Goal: Task Accomplishment & Management: Manage account settings

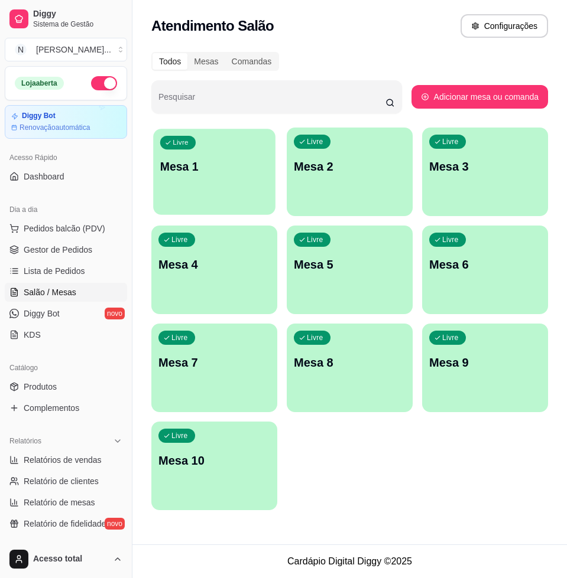
click at [229, 182] on div "Livre Mesa 1" at bounding box center [214, 165] width 122 height 72
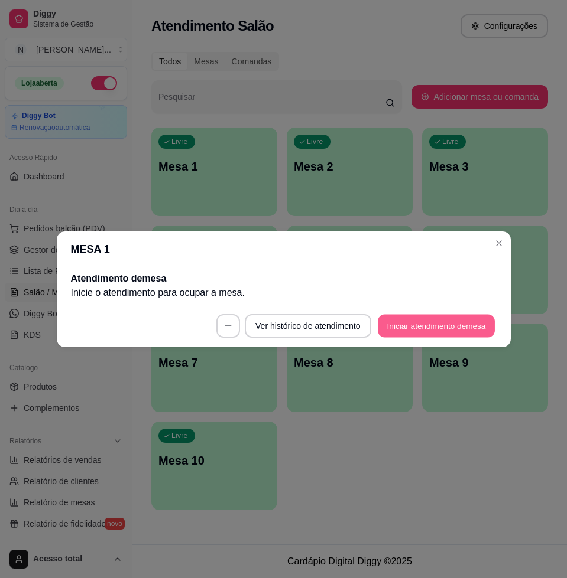
click at [421, 319] on button "Iniciar atendimento de mesa" at bounding box center [436, 325] width 117 height 23
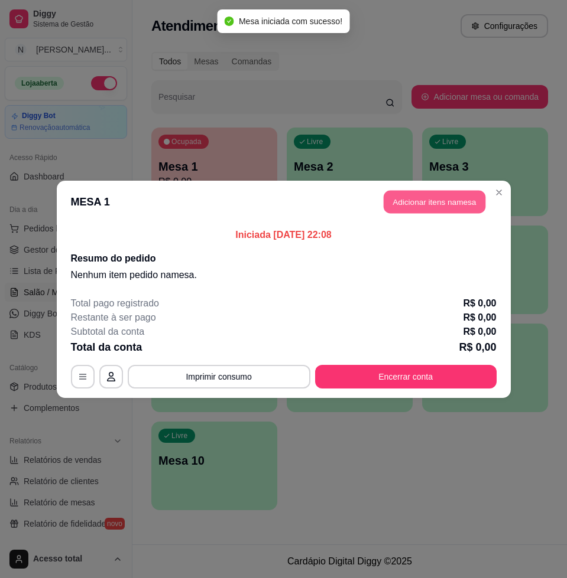
click at [437, 206] on button "Adicionar itens na mesa" at bounding box center [434, 201] width 102 height 23
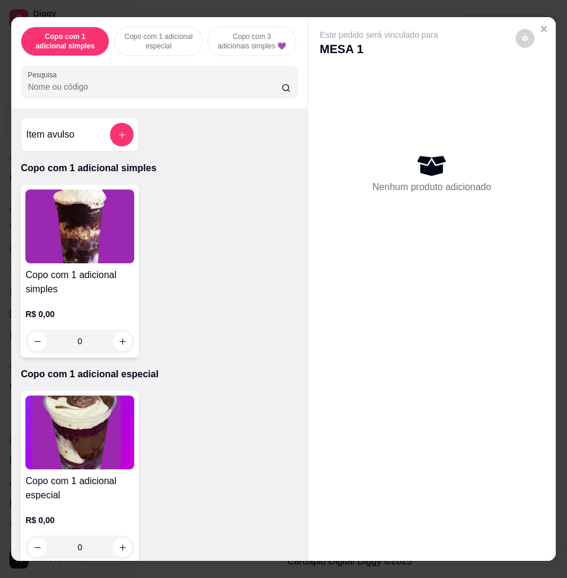
scroll to position [295, 0]
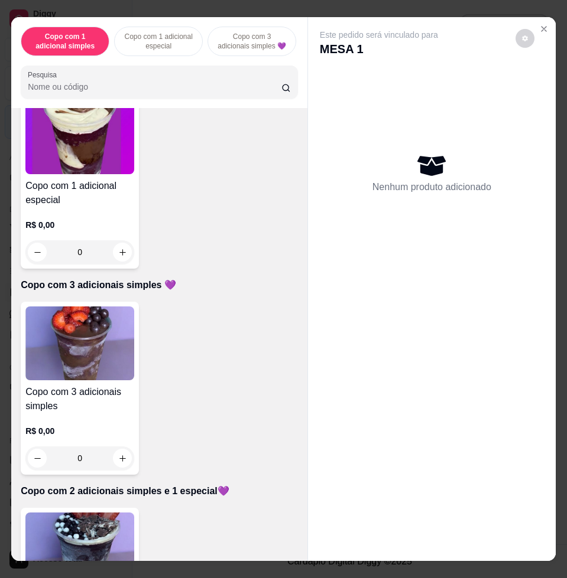
click at [95, 341] on img at bounding box center [79, 344] width 109 height 74
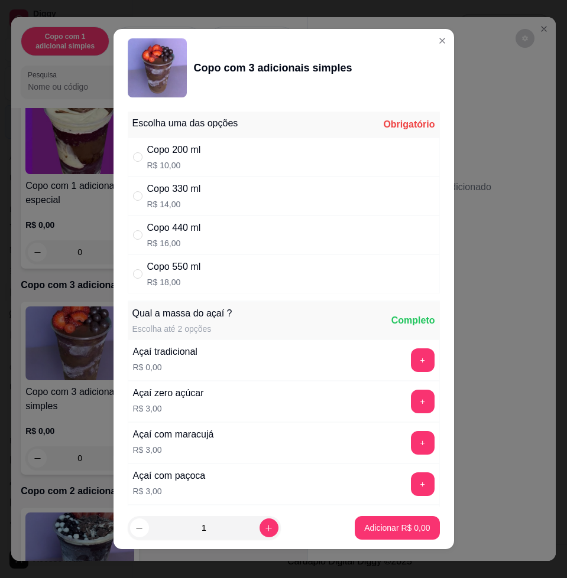
click at [279, 234] on div "Copo 440 ml R$ 16,00" at bounding box center [284, 235] width 312 height 39
radio input "true"
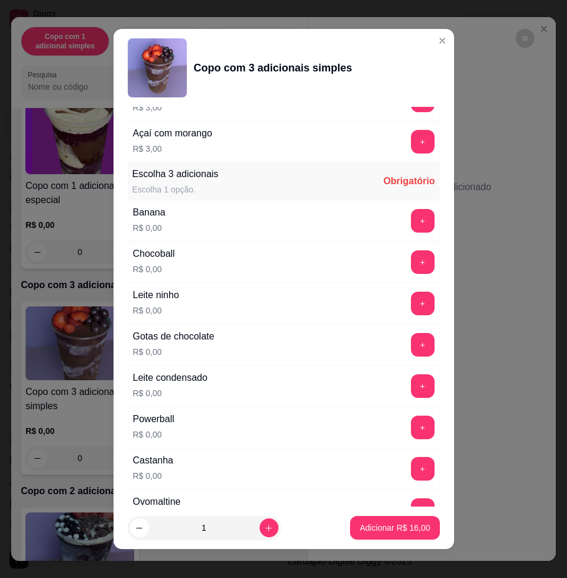
scroll to position [738, 0]
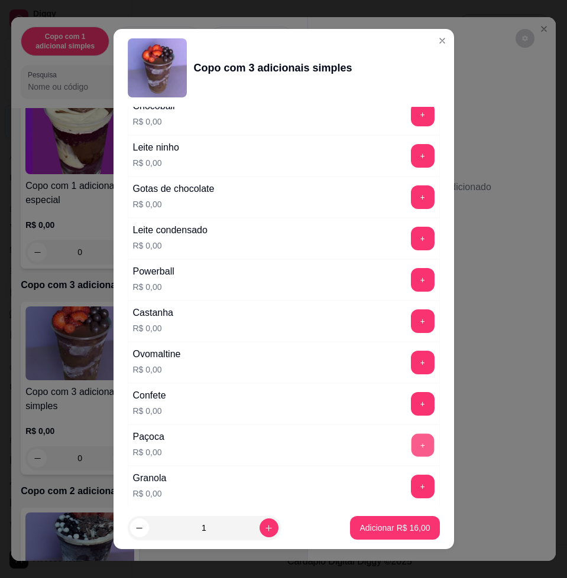
click at [411, 446] on button "+" at bounding box center [422, 445] width 23 height 23
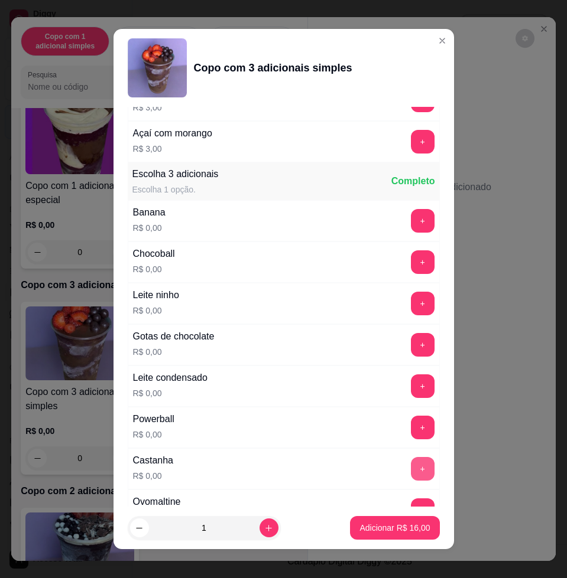
click at [411, 469] on button "+" at bounding box center [423, 469] width 24 height 24
click at [411, 386] on button "+" at bounding box center [423, 387] width 24 height 24
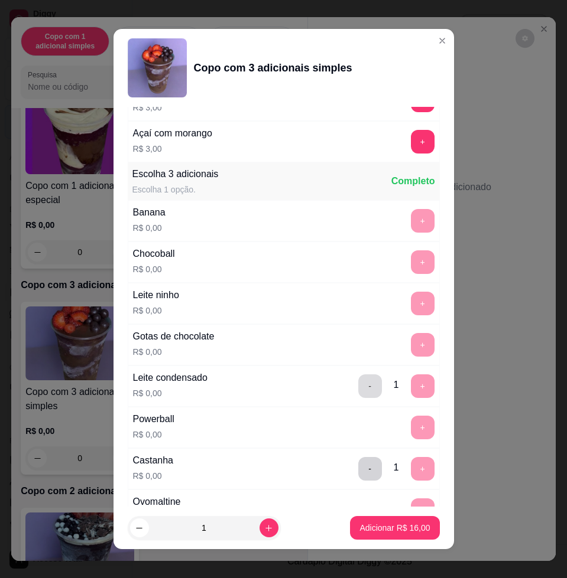
click at [358, 382] on button "-" at bounding box center [370, 387] width 24 height 24
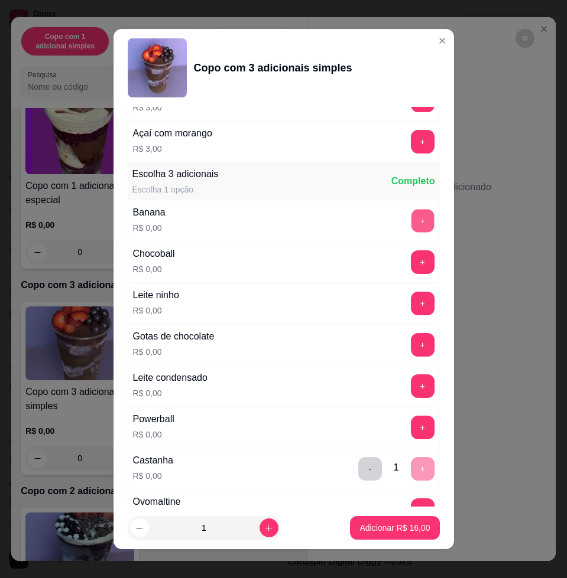
click at [411, 219] on button "+" at bounding box center [422, 221] width 23 height 23
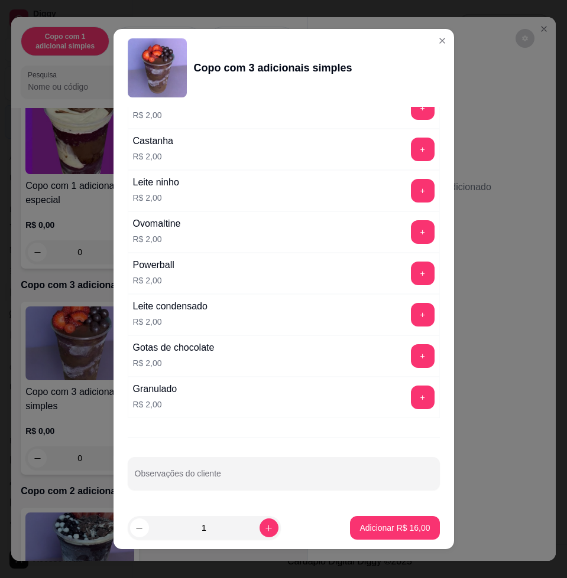
scroll to position [9, 0]
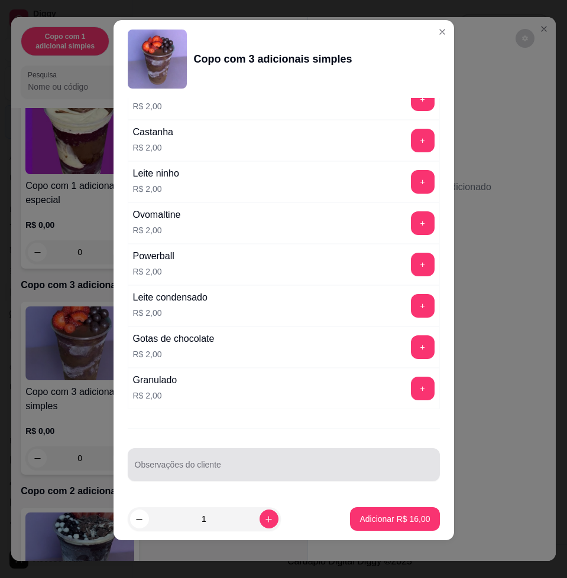
click at [276, 454] on div at bounding box center [284, 465] width 298 height 24
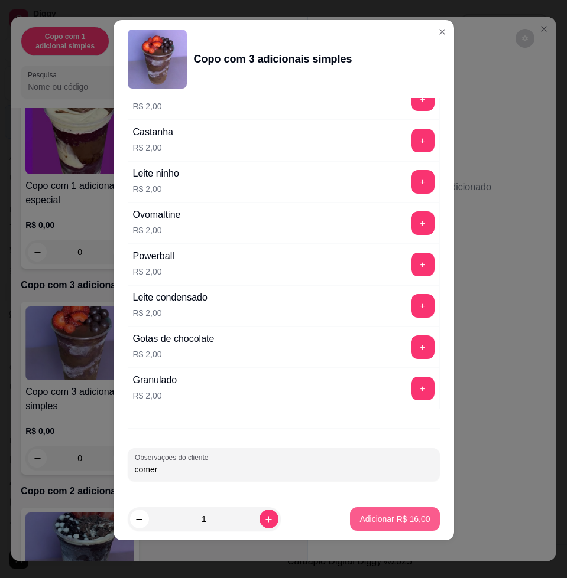
type input "comer"
click at [369, 522] on p "Adicionar R$ 16,00" at bounding box center [394, 519] width 70 height 12
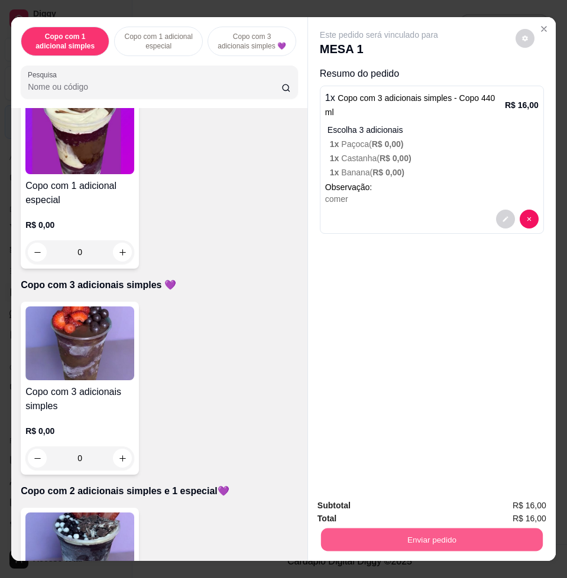
click at [396, 529] on button "Enviar pedido" at bounding box center [432, 539] width 222 height 23
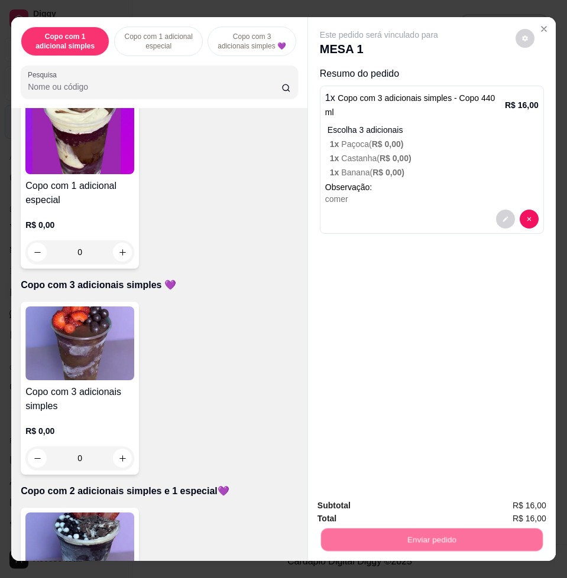
click at [392, 506] on button "Não registrar e enviar pedido" at bounding box center [390, 505] width 119 height 22
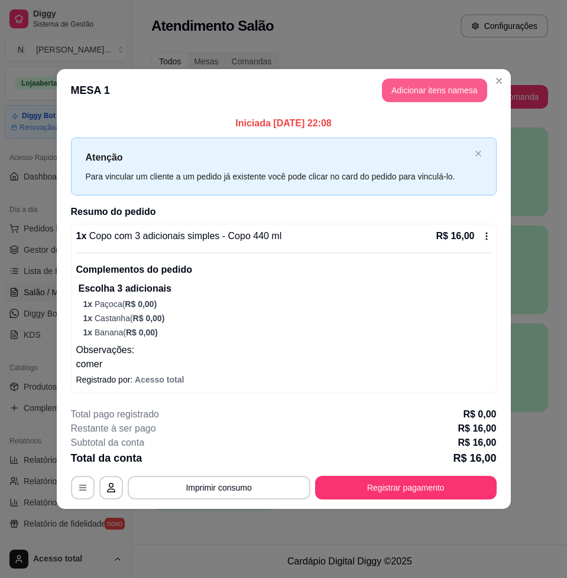
click at [459, 91] on button "Adicionar itens na mesa" at bounding box center [434, 91] width 105 height 24
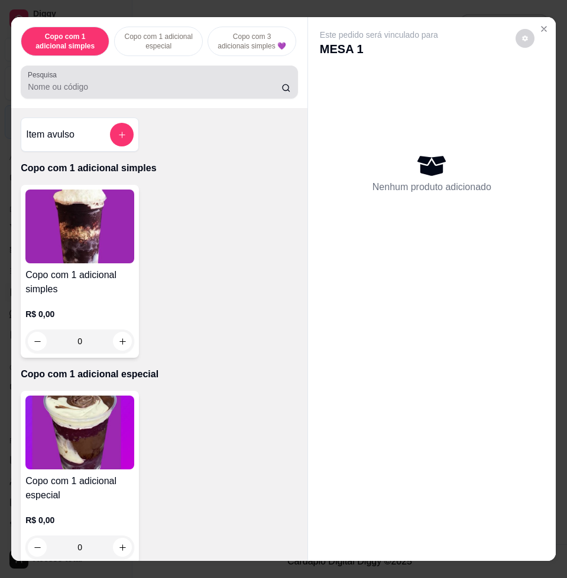
click at [84, 99] on div "Pesquisa" at bounding box center [159, 82] width 277 height 33
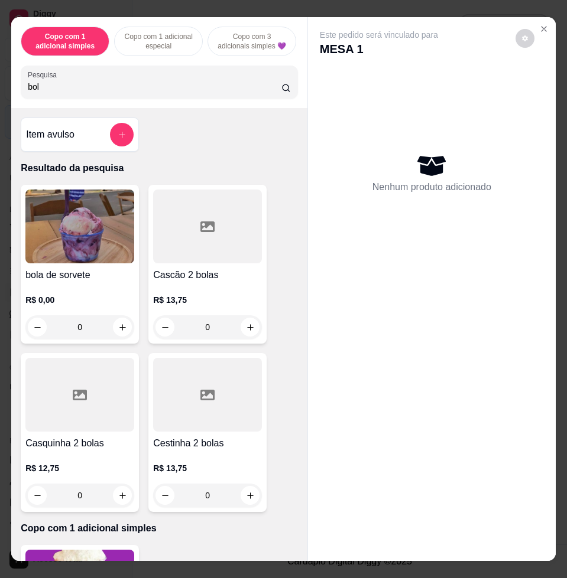
type input "bol"
click at [123, 216] on img at bounding box center [79, 227] width 109 height 74
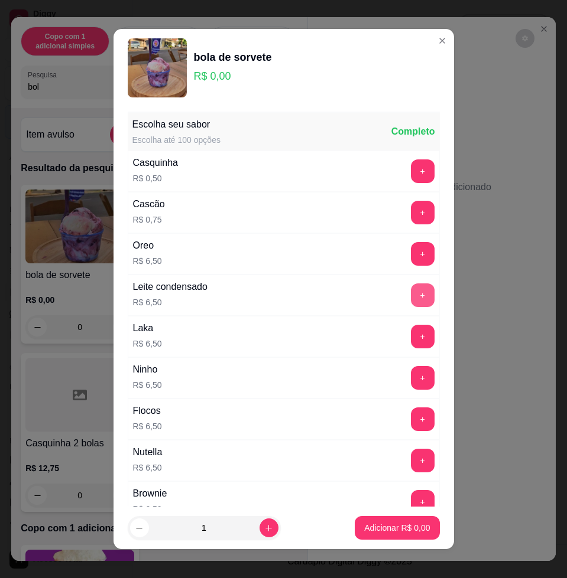
click at [411, 290] on button "+" at bounding box center [423, 296] width 24 height 24
click at [404, 528] on p "Adicionar R$ 6,50" at bounding box center [397, 527] width 64 height 11
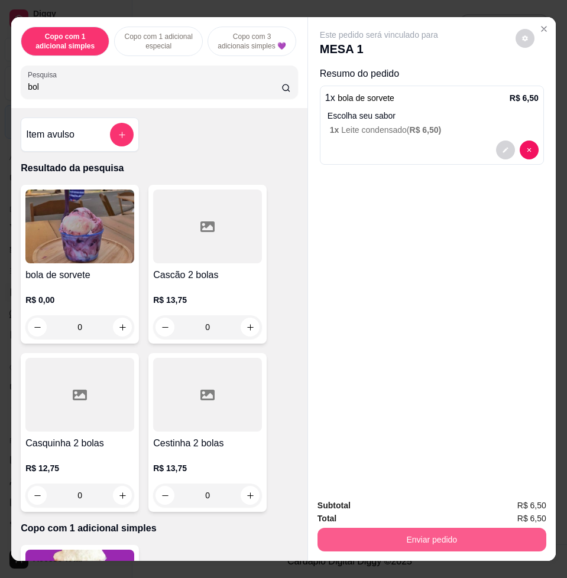
click at [437, 539] on button "Enviar pedido" at bounding box center [431, 540] width 229 height 24
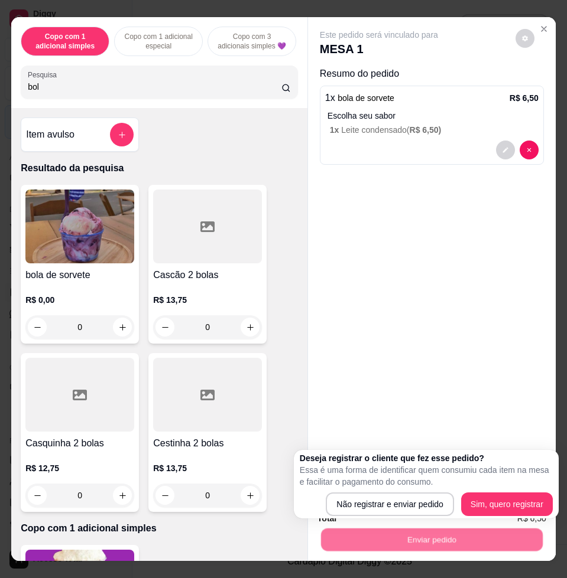
click at [390, 490] on div "Deseja registrar o cliente que fez esse pedido? Essa é uma forma de identificar…" at bounding box center [426, 485] width 253 height 64
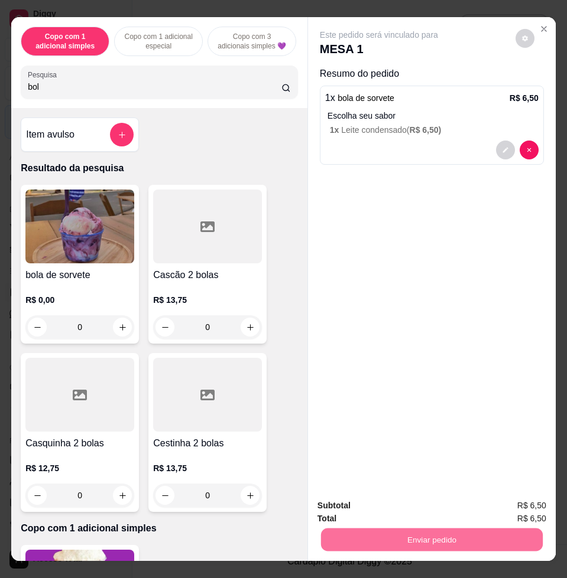
click at [393, 503] on button "Não registrar e enviar pedido" at bounding box center [391, 505] width 123 height 22
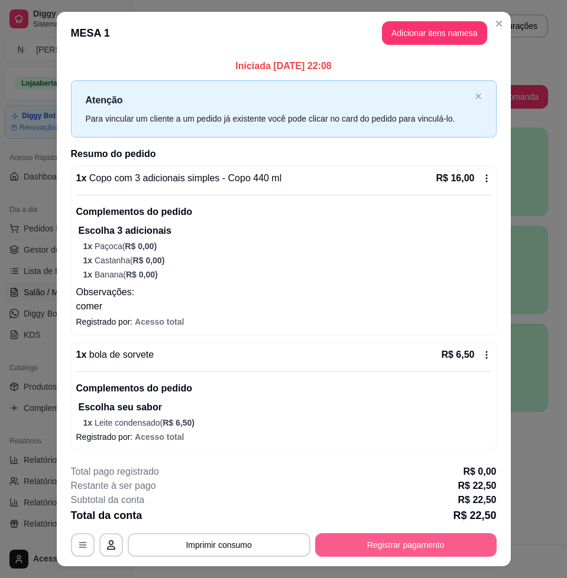
click at [429, 539] on button "Registrar pagamento" at bounding box center [405, 545] width 181 height 24
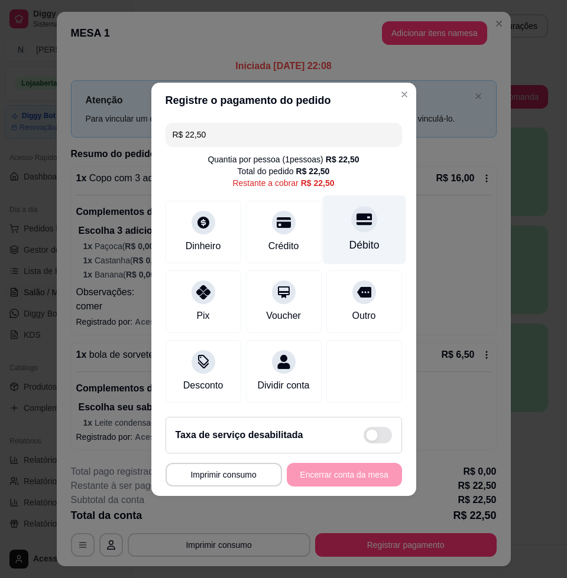
click at [355, 224] on div at bounding box center [364, 219] width 26 height 26
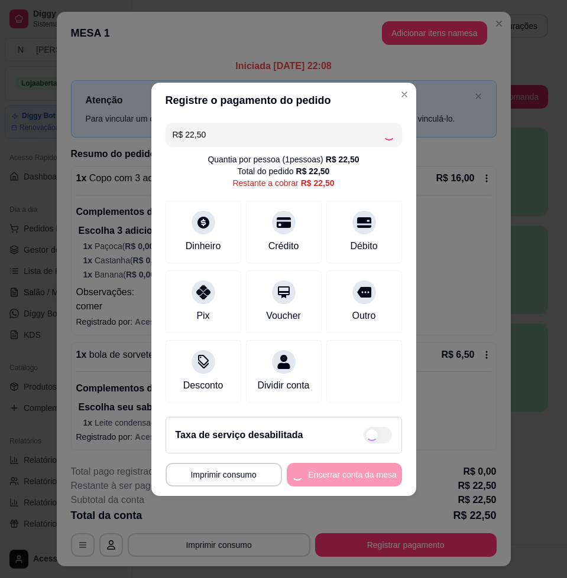
type input "R$ 0,00"
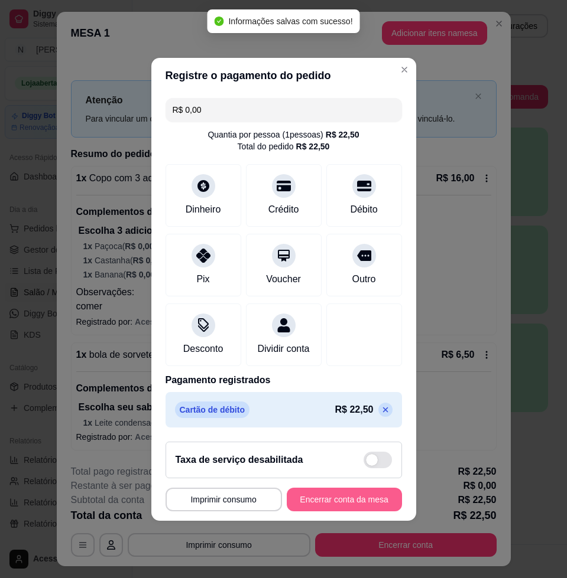
click at [372, 506] on button "Encerrar conta da mesa" at bounding box center [344, 500] width 115 height 24
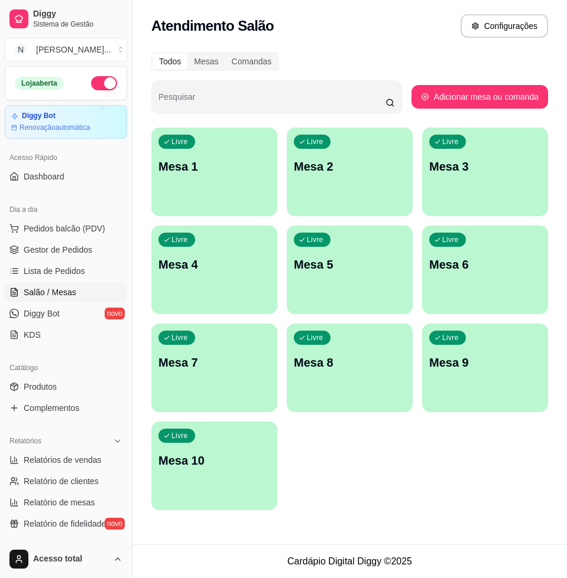
click at [79, 218] on div "Dia a dia" at bounding box center [66, 209] width 122 height 19
click at [81, 227] on span "Pedidos balcão (PDV)" at bounding box center [65, 229] width 82 height 12
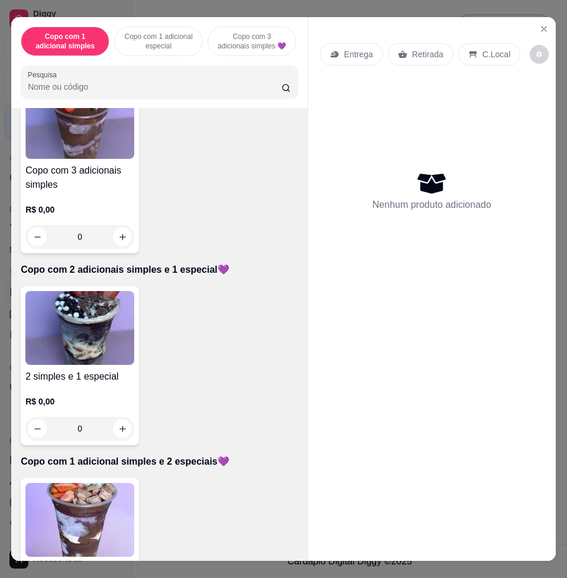
scroll to position [591, 0]
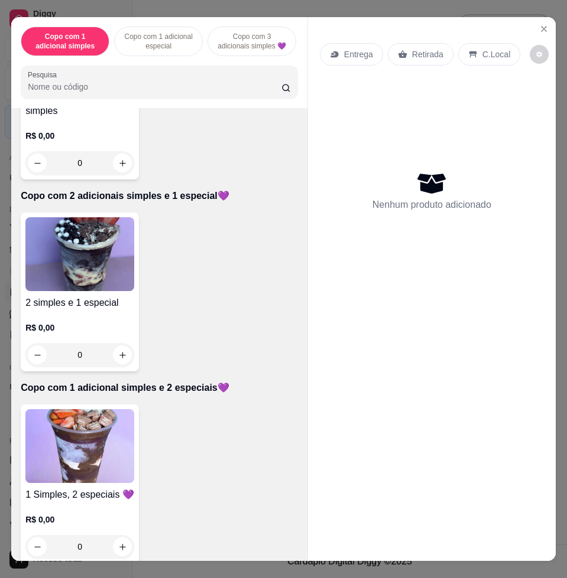
click at [84, 272] on img at bounding box center [79, 254] width 109 height 74
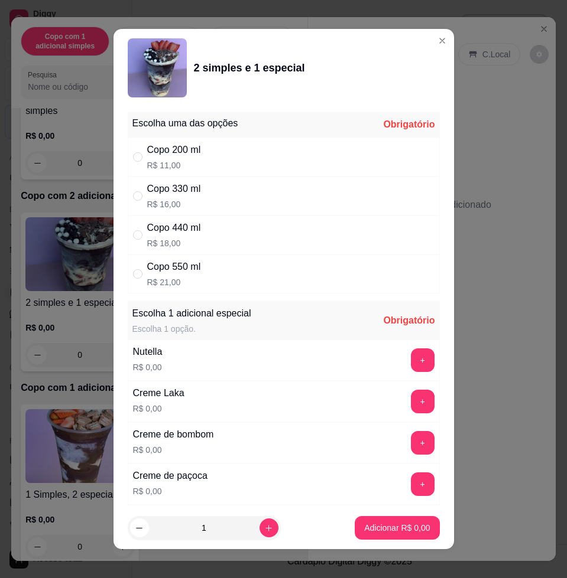
click at [253, 188] on div "Copo 330 ml R$ 16,00" at bounding box center [284, 196] width 312 height 39
radio input "true"
click at [411, 362] on button "+" at bounding box center [423, 361] width 24 height 24
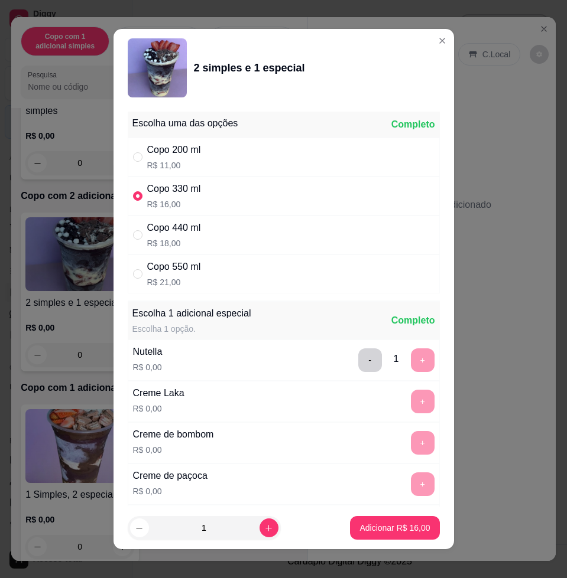
scroll to position [9, 0]
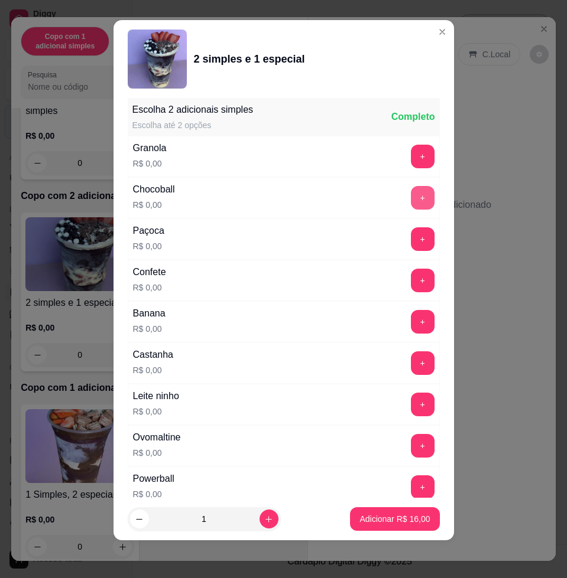
click at [411, 192] on button "+" at bounding box center [423, 198] width 24 height 24
click at [411, 402] on button "+" at bounding box center [422, 404] width 23 height 23
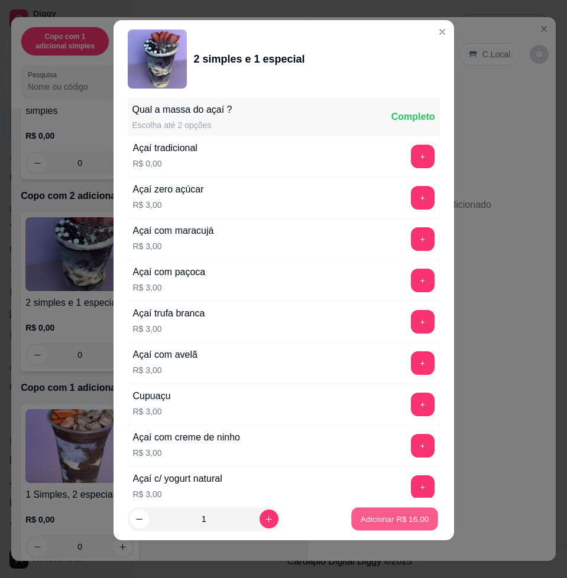
click at [384, 519] on p "Adicionar R$ 16,00" at bounding box center [394, 518] width 69 height 11
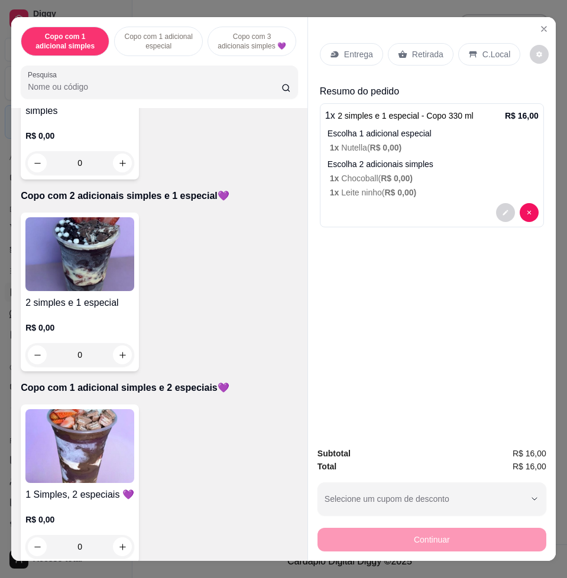
click at [360, 56] on div "Entrega" at bounding box center [351, 54] width 63 height 22
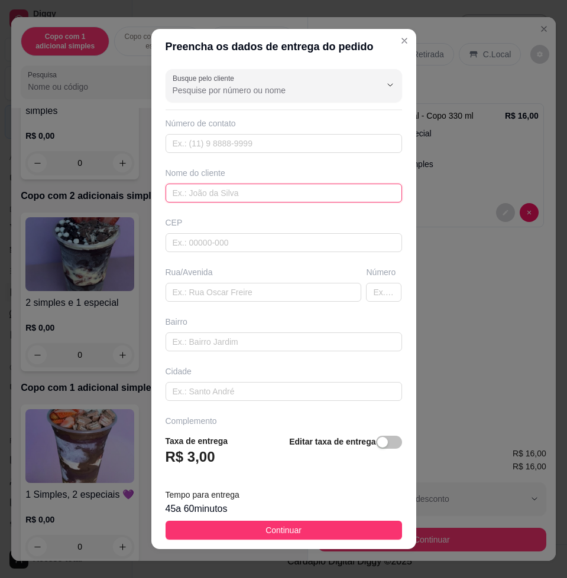
click at [240, 184] on input "text" at bounding box center [283, 193] width 236 height 19
type input "bibi"
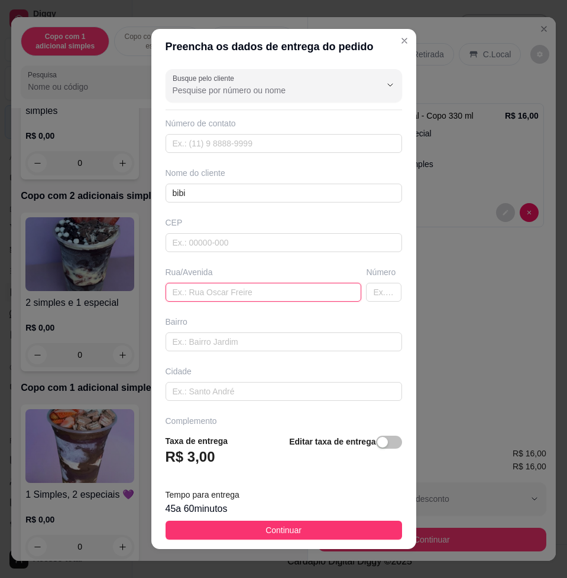
click at [281, 294] on input "text" at bounding box center [263, 292] width 196 height 19
type input "berlamino frança, n860, [GEOGRAPHIC_DATA]"
click at [233, 521] on button "Continuar" at bounding box center [283, 530] width 236 height 19
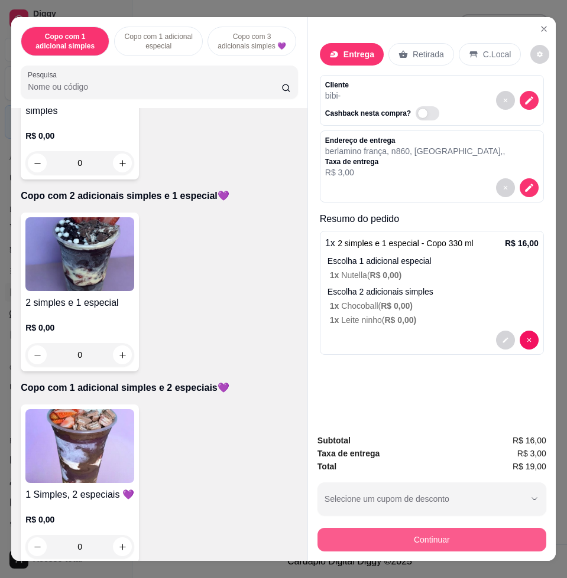
click at [510, 528] on button "Continuar" at bounding box center [431, 540] width 229 height 24
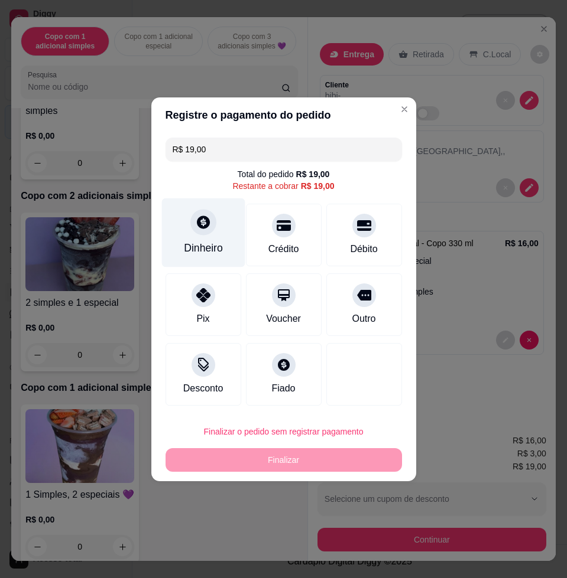
click at [206, 231] on div at bounding box center [203, 222] width 26 height 26
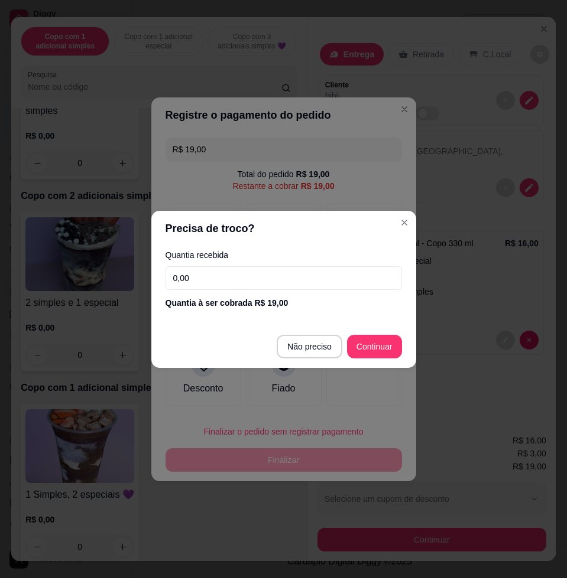
click at [211, 281] on input "0,00" at bounding box center [283, 278] width 236 height 24
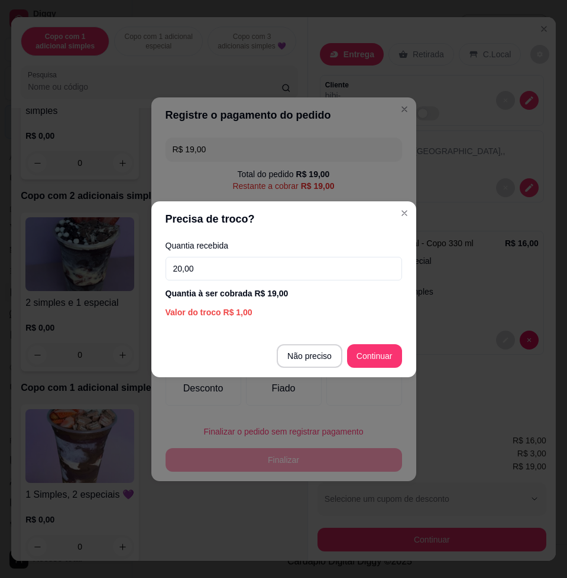
type input "20,00"
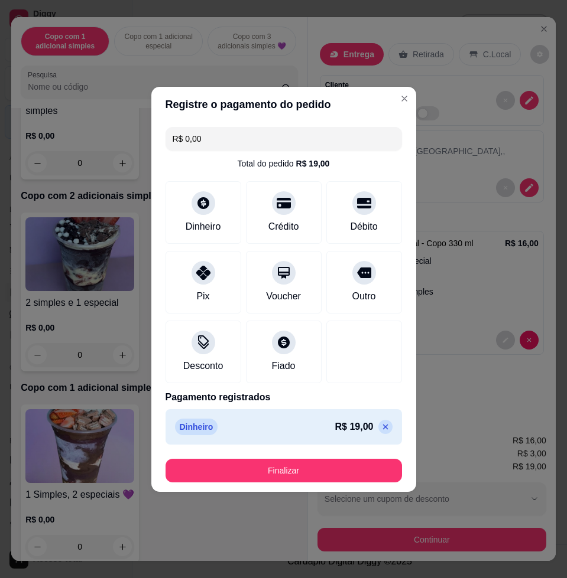
click at [331, 459] on div "Finalizar" at bounding box center [283, 471] width 236 height 24
click at [332, 464] on button "Finalizar" at bounding box center [283, 471] width 236 height 24
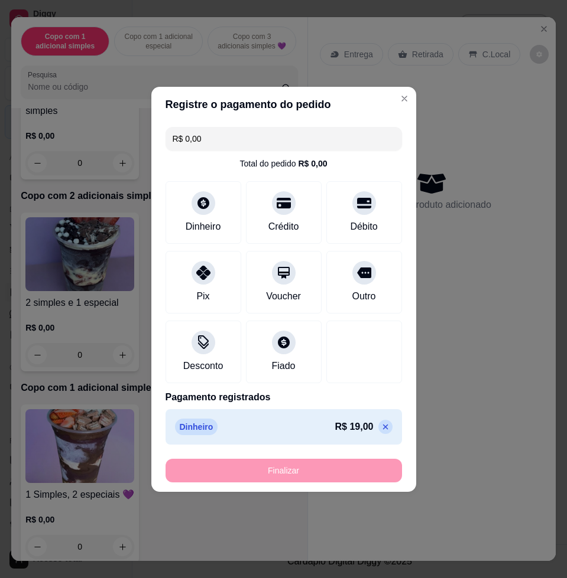
type input "-R$ 19,00"
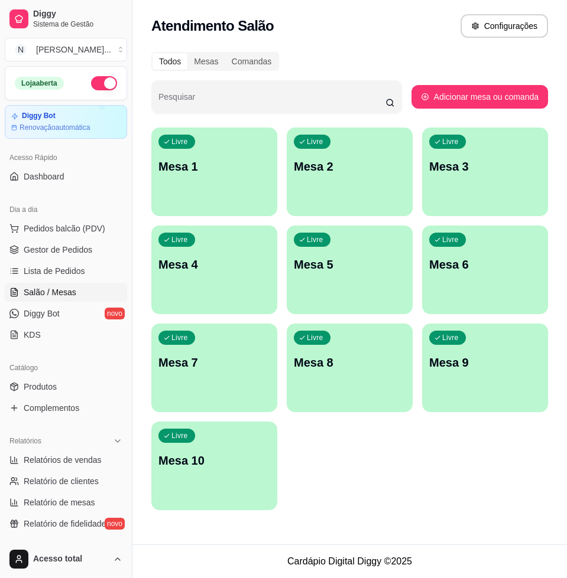
click at [171, 200] on div "Livre Mesa 1" at bounding box center [214, 165] width 126 height 74
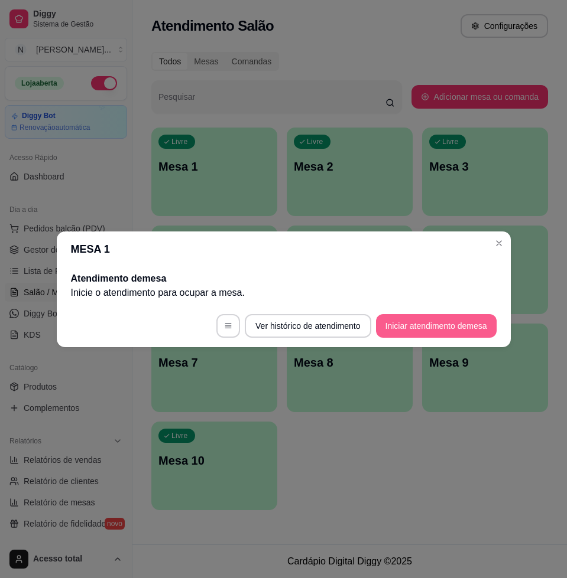
click at [434, 330] on button "Iniciar atendimento de mesa" at bounding box center [436, 326] width 121 height 24
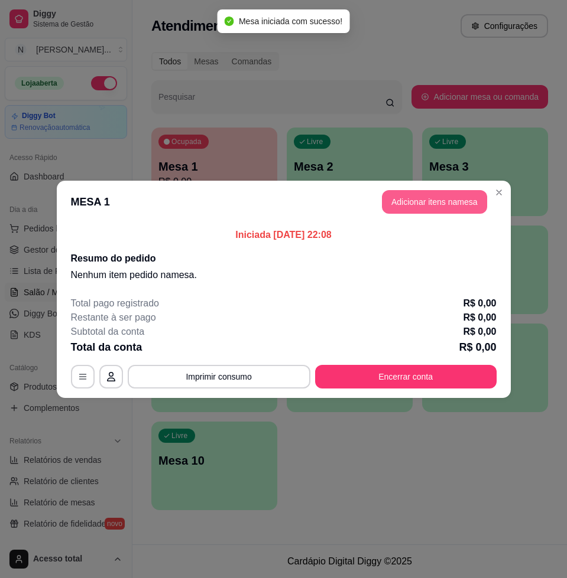
click at [461, 204] on button "Adicionar itens na mesa" at bounding box center [434, 202] width 105 height 24
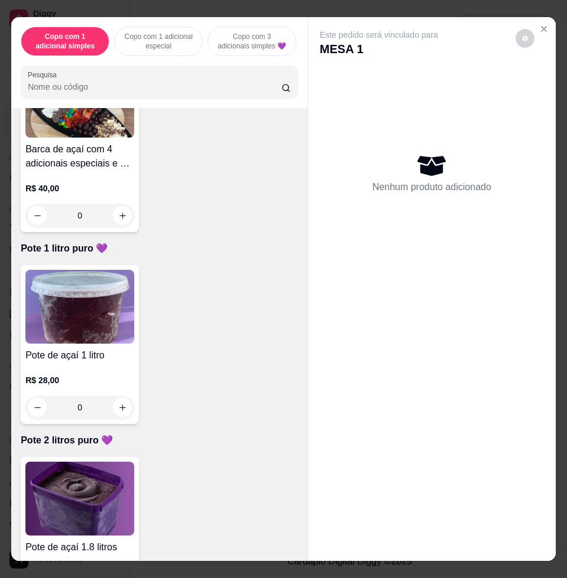
scroll to position [1698, 0]
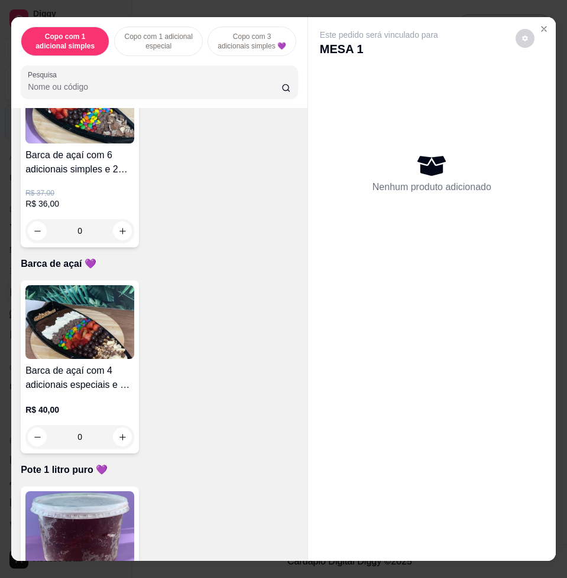
click at [72, 134] on img at bounding box center [79, 107] width 109 height 74
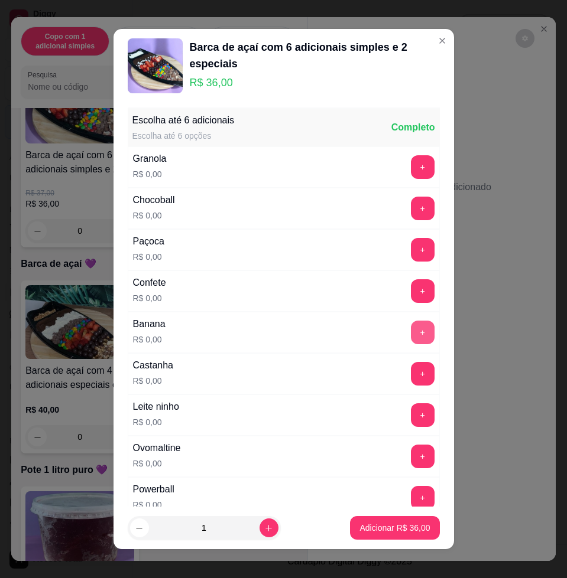
click at [411, 339] on button "+" at bounding box center [423, 333] width 24 height 24
click at [411, 456] on button "+" at bounding box center [422, 456] width 23 height 23
click at [411, 291] on button "+" at bounding box center [422, 291] width 23 height 23
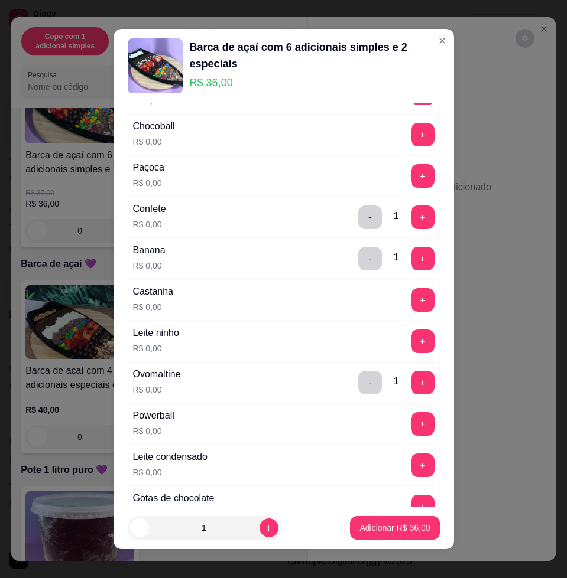
click at [406, 454] on div "+" at bounding box center [422, 466] width 33 height 24
click at [411, 461] on button "+" at bounding box center [422, 465] width 23 height 23
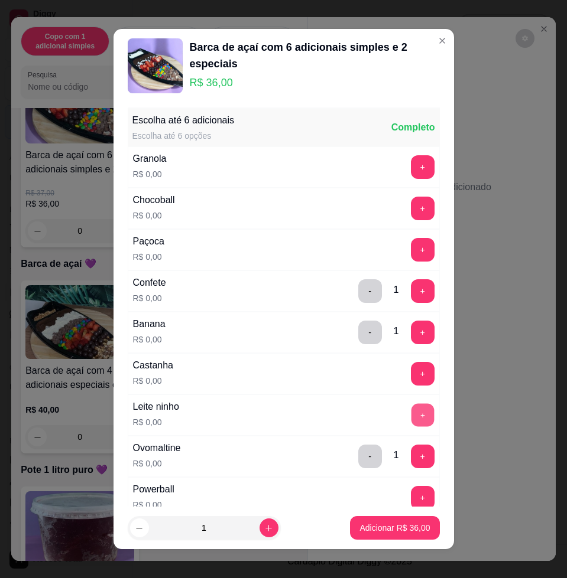
click at [411, 420] on button "+" at bounding box center [422, 415] width 23 height 23
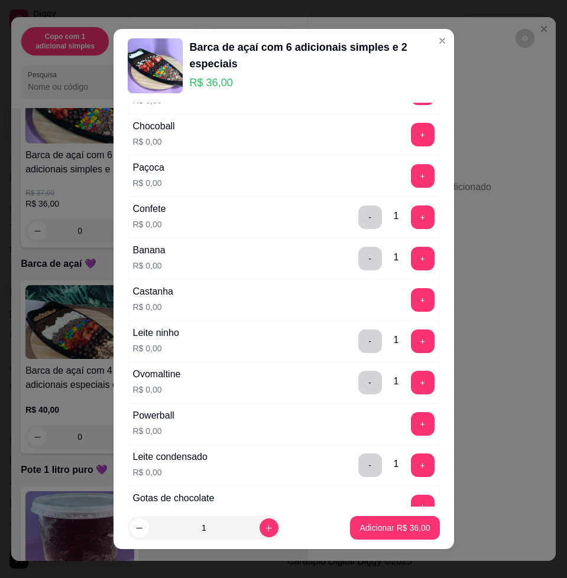
scroll to position [222, 0]
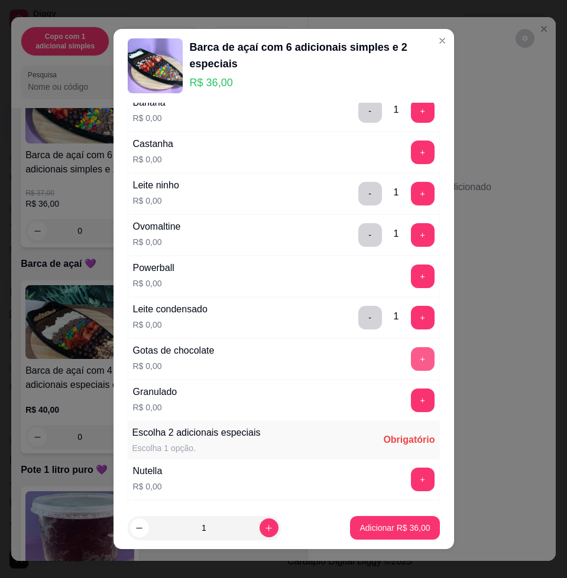
click at [411, 355] on button "+" at bounding box center [423, 359] width 24 height 24
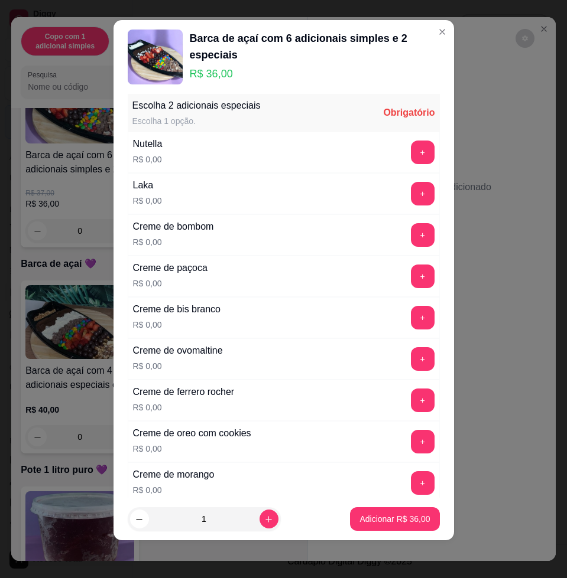
click at [408, 147] on div "+" at bounding box center [422, 153] width 33 height 24
click at [411, 158] on button "+" at bounding box center [423, 153] width 24 height 24
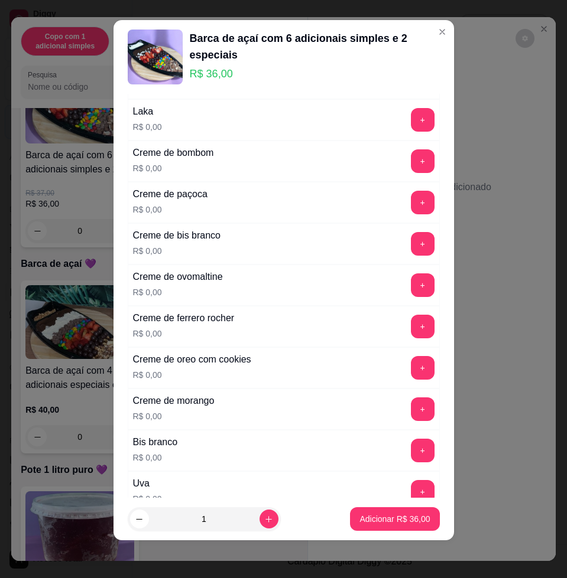
scroll to position [688, 0]
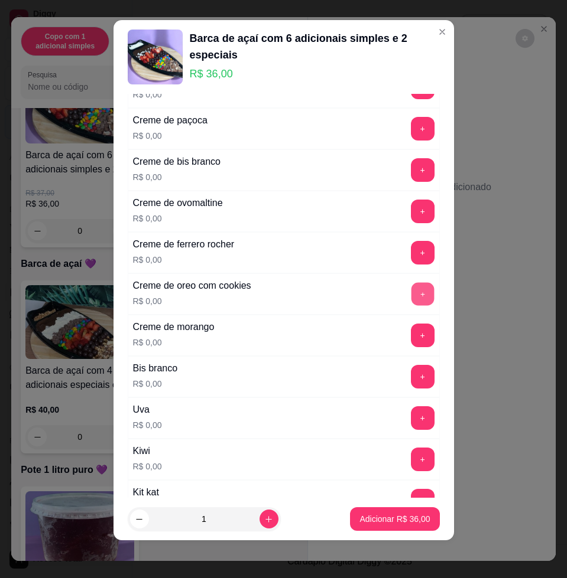
click at [411, 296] on button "+" at bounding box center [422, 294] width 23 height 23
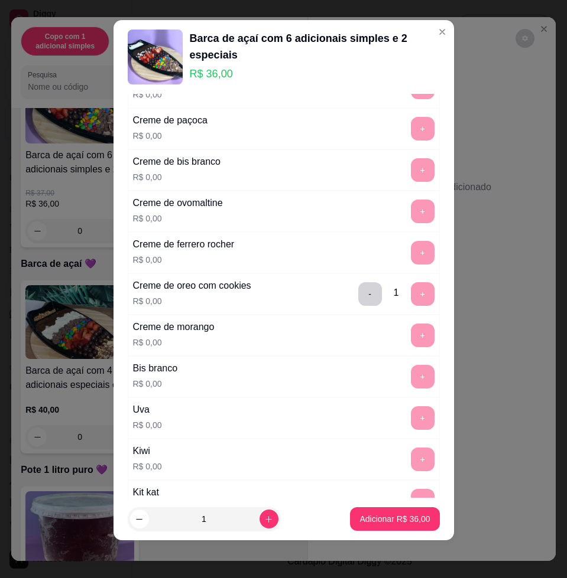
scroll to position [1049, 0]
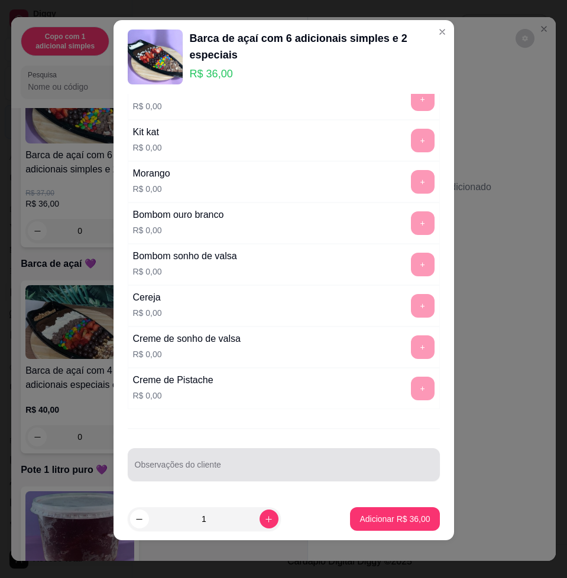
click at [350, 456] on div at bounding box center [284, 465] width 298 height 24
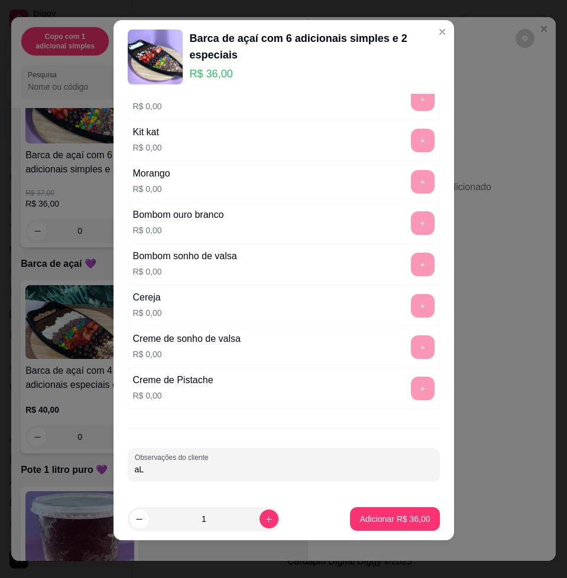
type input "a"
type input "LEVAR"
click at [353, 511] on button "Adicionar R$ 36,00" at bounding box center [395, 519] width 87 height 23
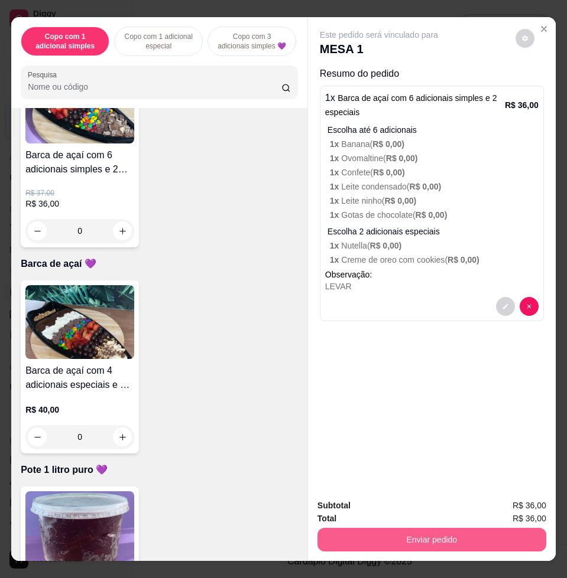
click at [370, 528] on button "Enviar pedido" at bounding box center [431, 540] width 229 height 24
click at [416, 528] on button "Enviar pedido" at bounding box center [432, 539] width 222 height 23
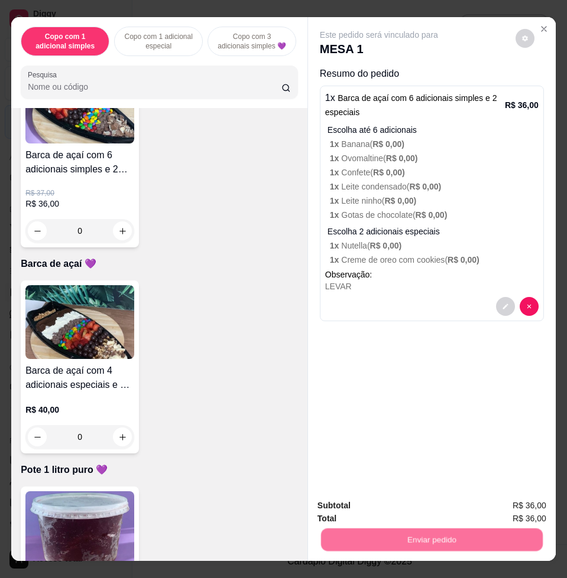
click at [411, 500] on button "Não registrar e enviar pedido" at bounding box center [390, 505] width 119 height 22
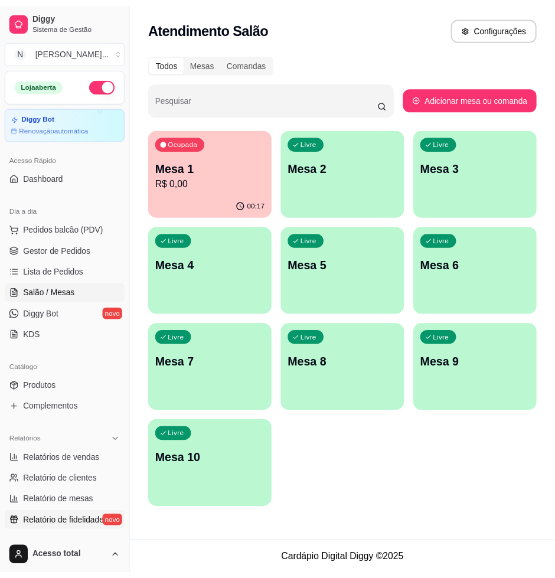
scroll to position [148, 0]
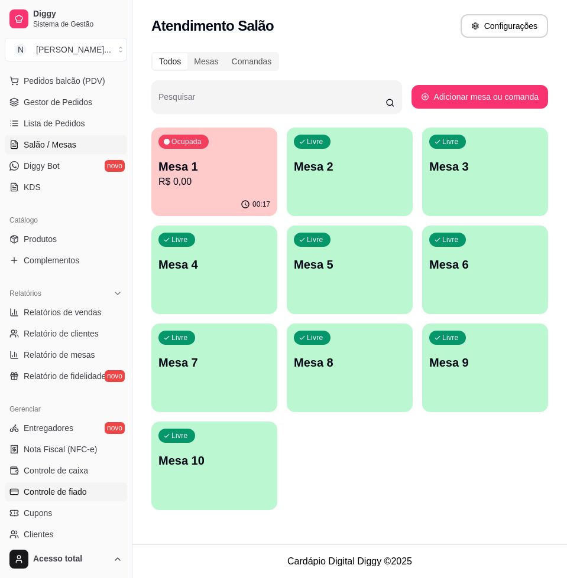
click at [84, 496] on span "Controle de fiado" at bounding box center [55, 492] width 63 height 12
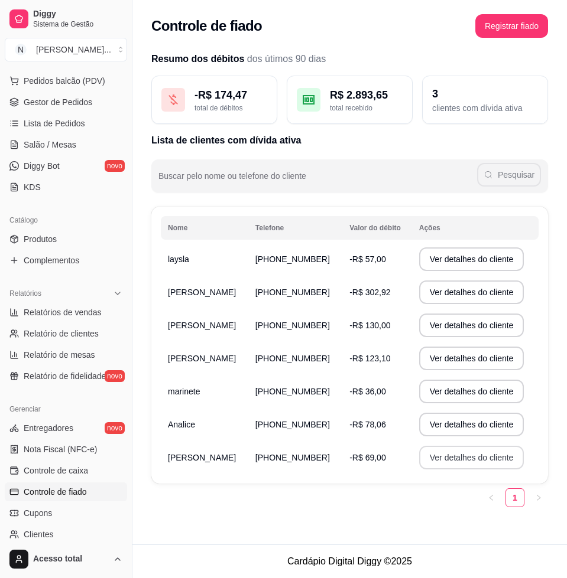
click at [447, 463] on button "Ver detalhes do cliente" at bounding box center [471, 458] width 105 height 24
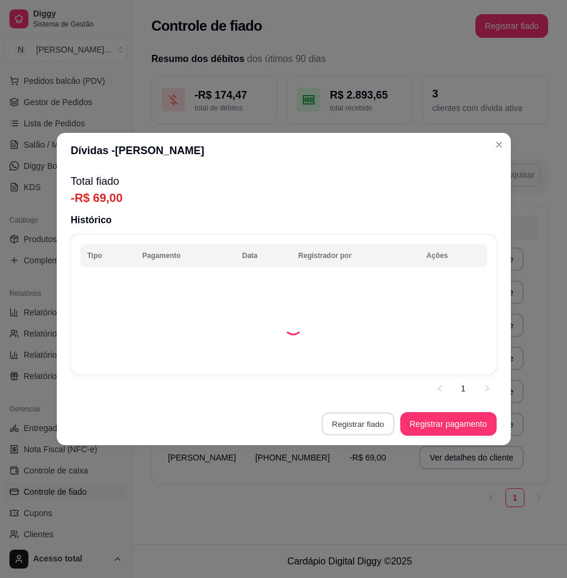
click at [379, 431] on section "Dívidas - [PERSON_NAME] Total fiado -R$ 69,00 Histórico Tipo Pagamento Data Reg…" at bounding box center [284, 289] width 454 height 313
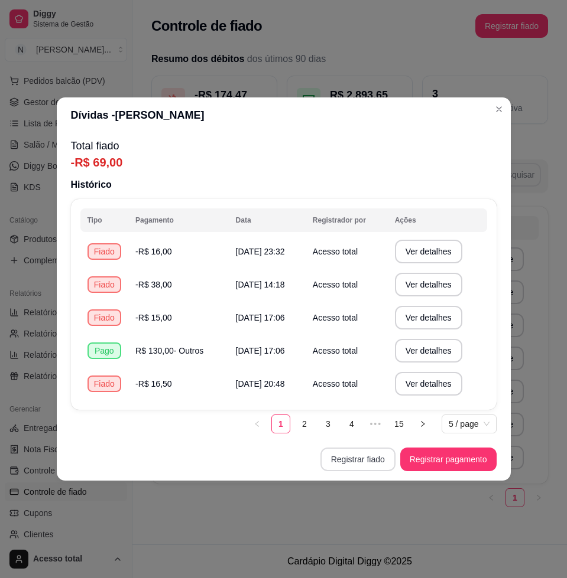
click at [349, 465] on button "Registrar fiado" at bounding box center [357, 460] width 75 height 24
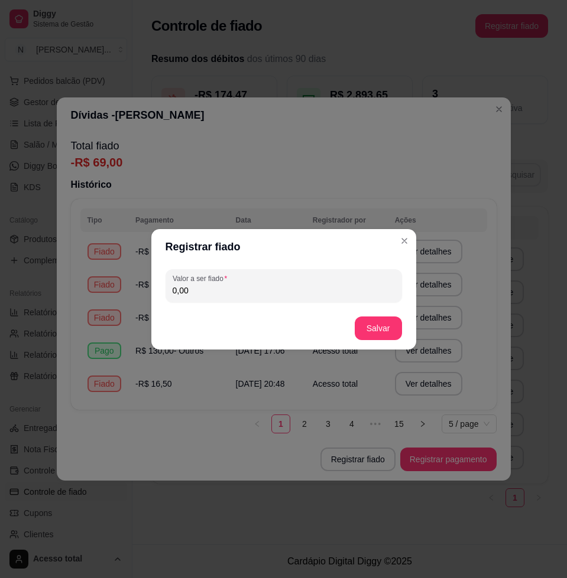
click at [292, 285] on input "0,00" at bounding box center [284, 291] width 222 height 12
type input "13,40"
click at [375, 334] on button "Salvar" at bounding box center [378, 328] width 46 height 23
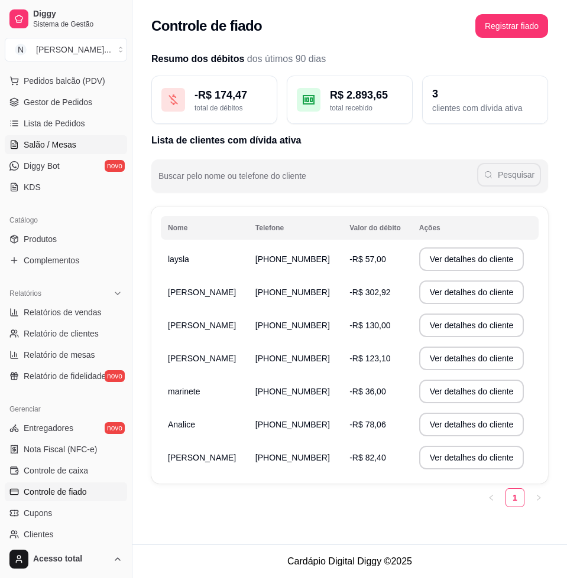
click at [77, 141] on link "Salão / Mesas" at bounding box center [66, 144] width 122 height 19
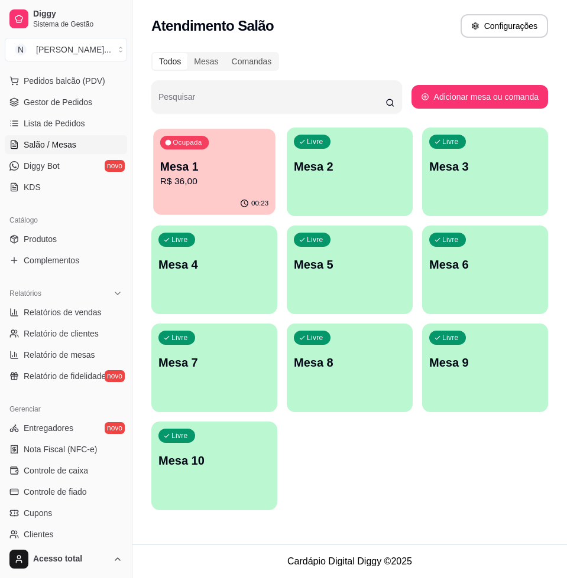
click at [233, 165] on p "Mesa 1" at bounding box center [214, 167] width 108 height 16
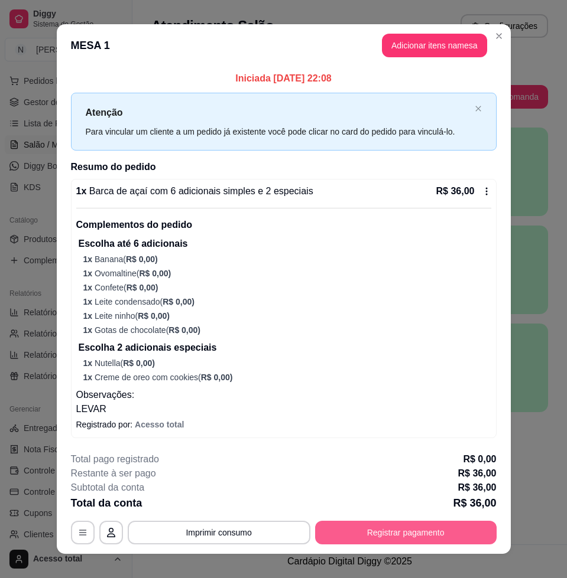
click at [442, 525] on button "Registrar pagamento" at bounding box center [405, 533] width 181 height 24
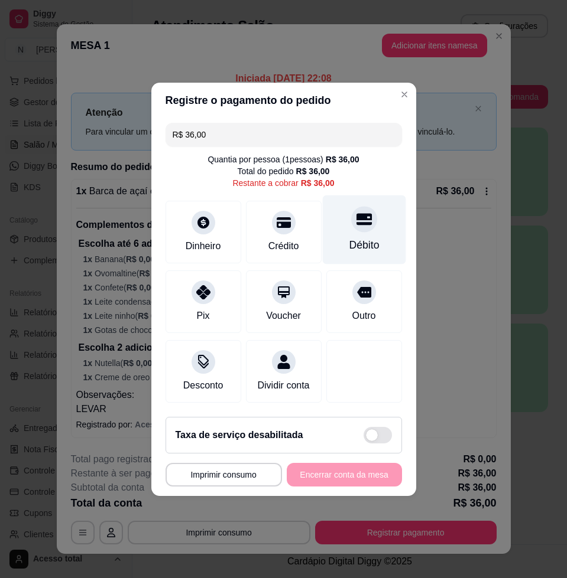
click at [354, 250] on div "Débito" at bounding box center [363, 229] width 83 height 69
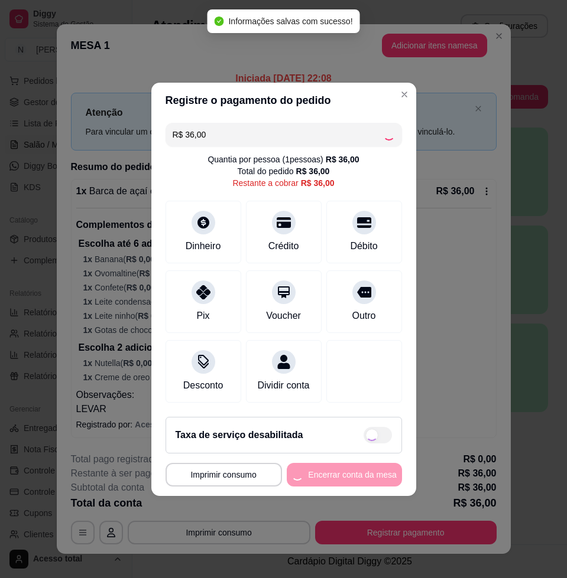
type input "R$ 0,00"
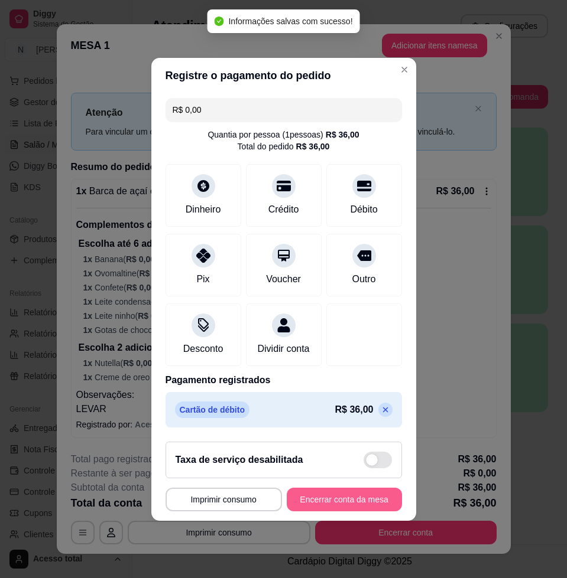
click at [358, 509] on button "Encerrar conta da mesa" at bounding box center [344, 500] width 115 height 24
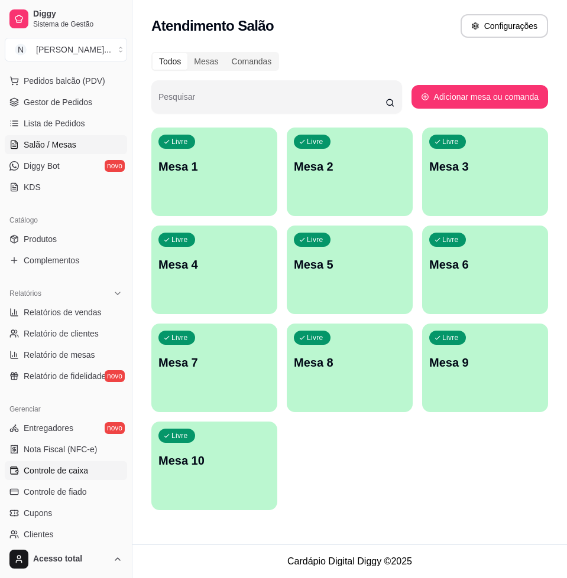
click at [63, 469] on span "Controle de caixa" at bounding box center [56, 471] width 64 height 12
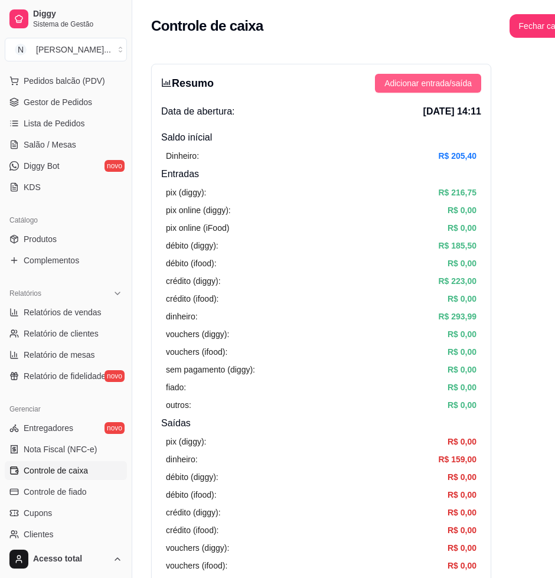
click at [412, 77] on span "Adicionar entrada/saída" at bounding box center [428, 83] width 87 height 13
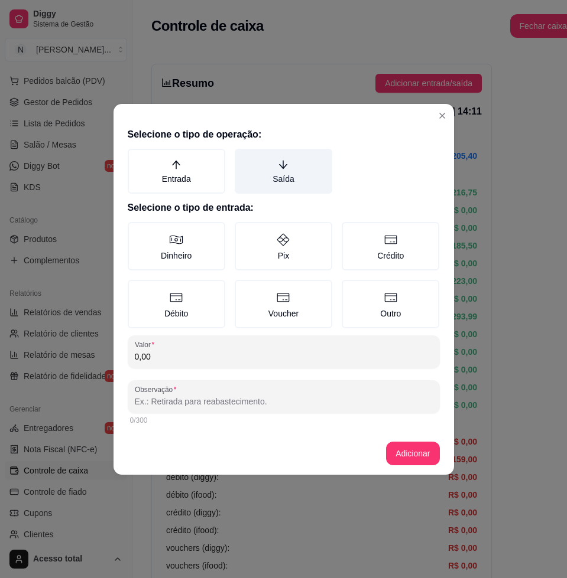
click at [323, 168] on label "Saída" at bounding box center [283, 171] width 97 height 45
click at [243, 158] on button "Saída" at bounding box center [238, 152] width 9 height 9
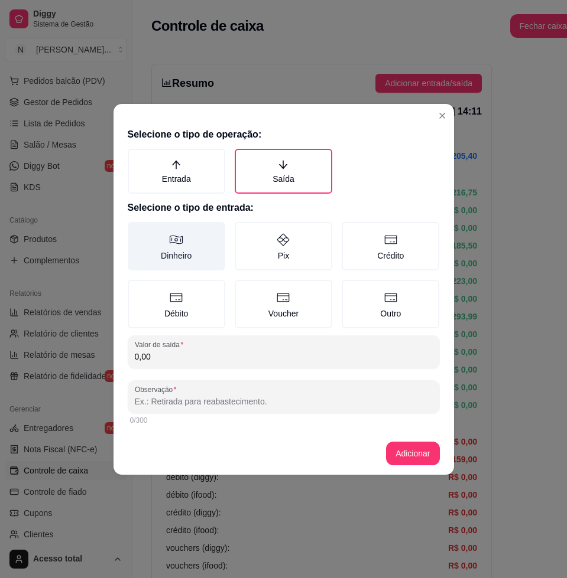
click at [182, 246] on label "Dinheiro" at bounding box center [176, 246] width 97 height 48
drag, startPoint x: 182, startPoint y: 246, endPoint x: 205, endPoint y: 252, distance: 23.8
click at [198, 250] on label "Dinheiro" at bounding box center [176, 246] width 97 height 48
click at [136, 231] on button "Dinheiro" at bounding box center [131, 226] width 9 height 9
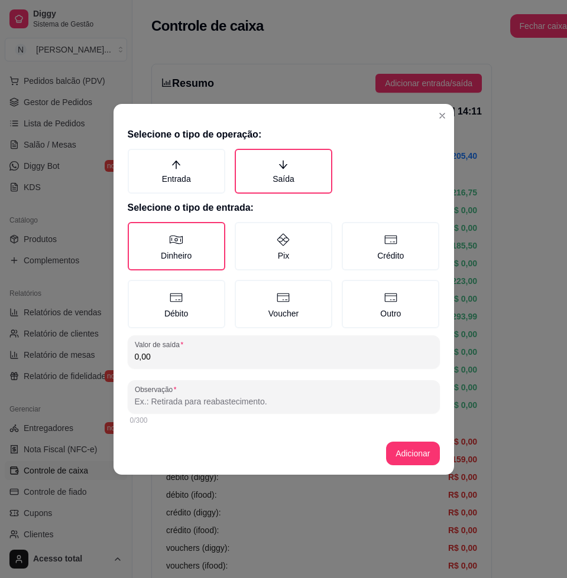
click at [227, 361] on input "0,00" at bounding box center [284, 357] width 298 height 12
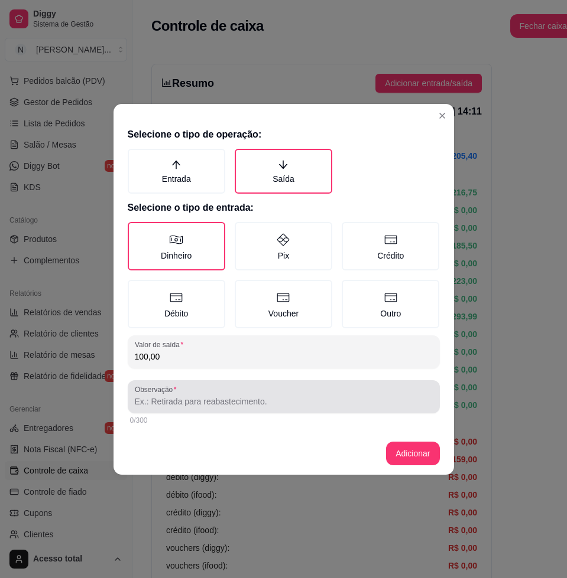
type input "100,00"
click at [295, 409] on div "Observação" at bounding box center [284, 396] width 312 height 33
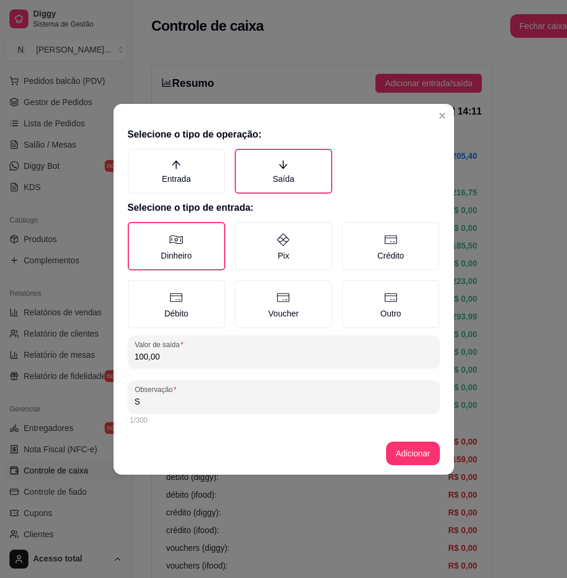
type input "S"
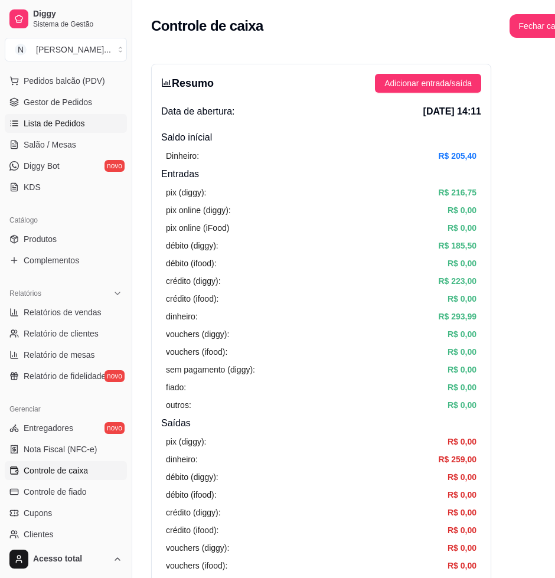
click at [44, 118] on span "Lista de Pedidos" at bounding box center [54, 124] width 61 height 12
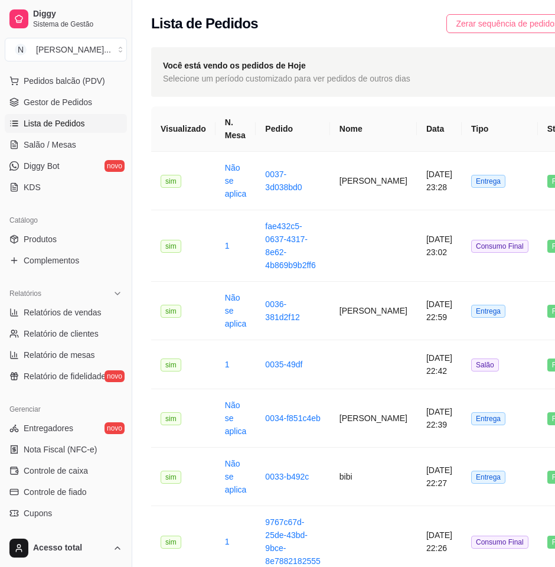
click at [479, 25] on span "Zerar sequência de pedidos" at bounding box center [507, 23] width 103 height 13
click at [87, 474] on link "Controle de caixa" at bounding box center [66, 470] width 122 height 19
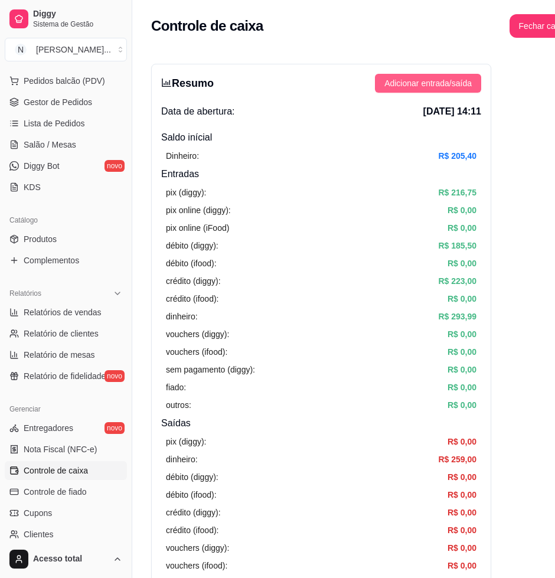
click at [428, 78] on span "Adicionar entrada/saída" at bounding box center [428, 83] width 87 height 13
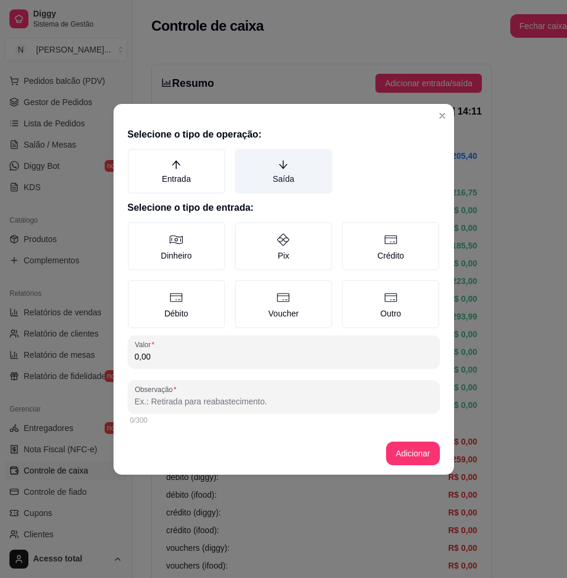
click at [298, 180] on label "Saída" at bounding box center [283, 171] width 97 height 45
click at [243, 158] on button "Saída" at bounding box center [238, 152] width 9 height 9
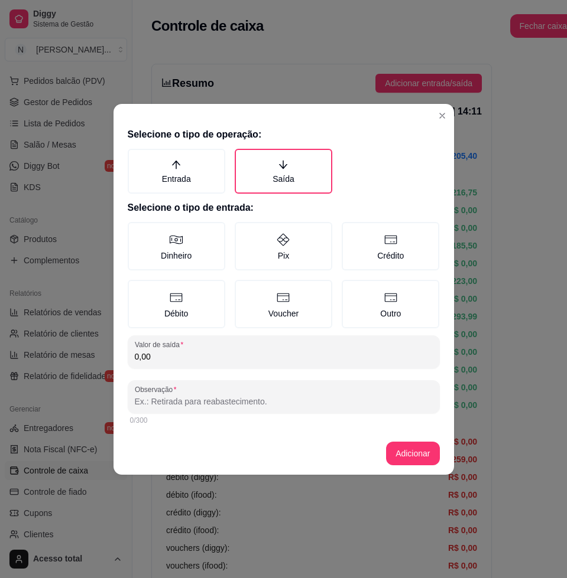
click at [151, 276] on div "Dinheiro Pix Crédito Débito Voucher Outro" at bounding box center [284, 275] width 312 height 106
click at [162, 252] on label "Dinheiro" at bounding box center [176, 246] width 97 height 48
click at [136, 231] on button "Dinheiro" at bounding box center [131, 226] width 9 height 9
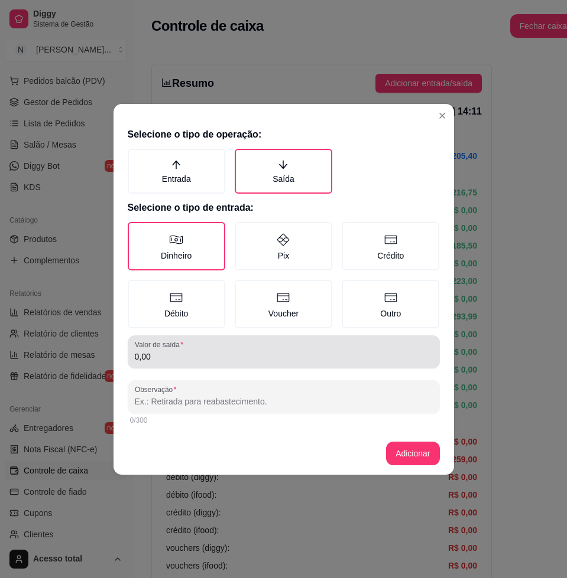
click at [188, 359] on input "0,00" at bounding box center [284, 357] width 298 height 12
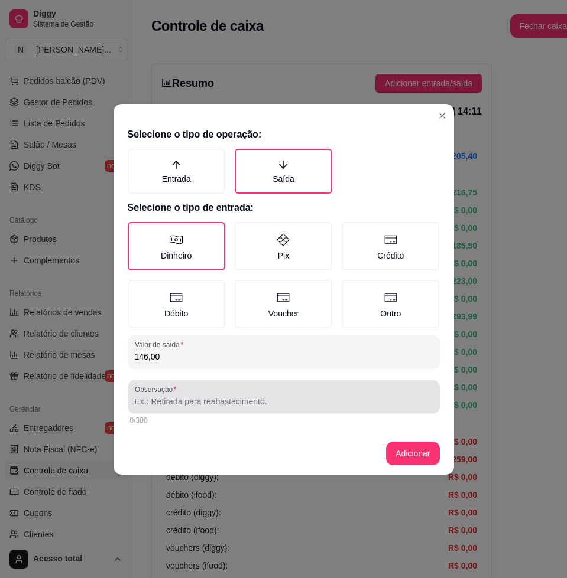
type input "146,00"
click at [268, 405] on input "Observação" at bounding box center [284, 402] width 298 height 12
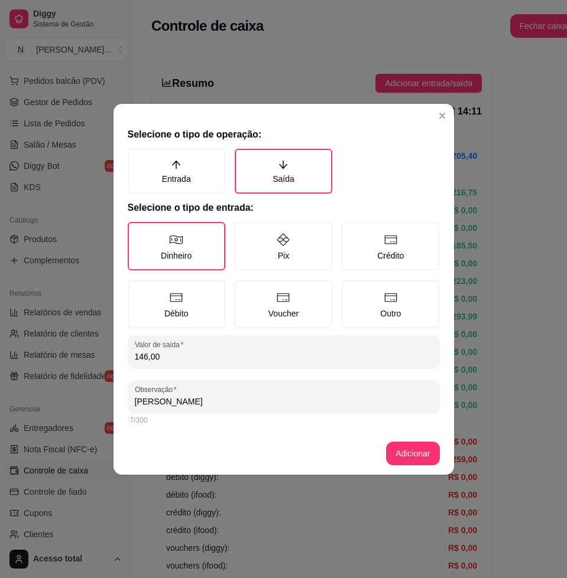
type input "[PERSON_NAME]"
